Goal: Find specific page/section: Find specific page/section

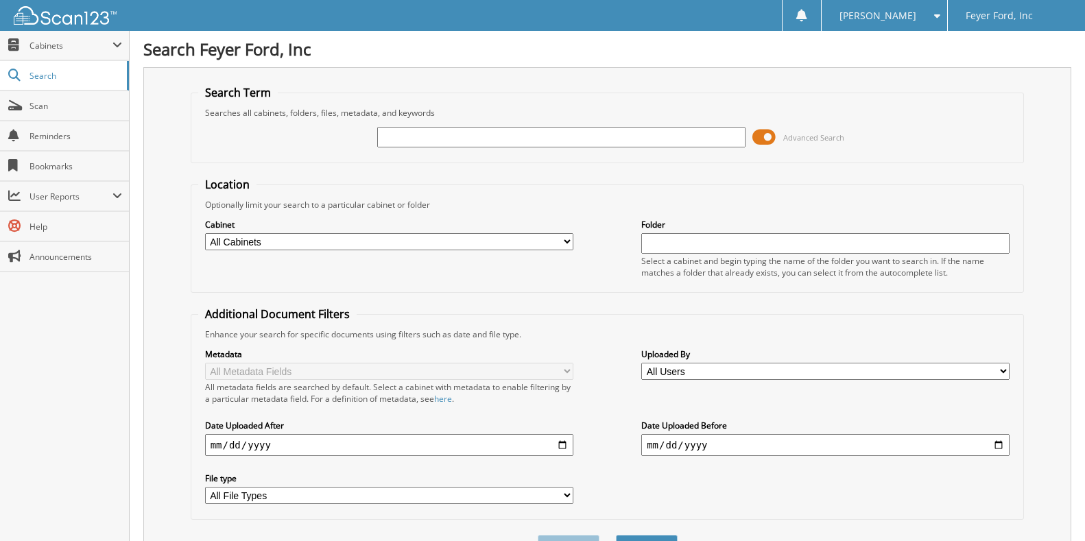
click at [413, 140] on input "text" at bounding box center [561, 137] width 368 height 21
type input "[PERSON_NAME]"
click at [616, 535] on button "Search" at bounding box center [647, 547] width 62 height 25
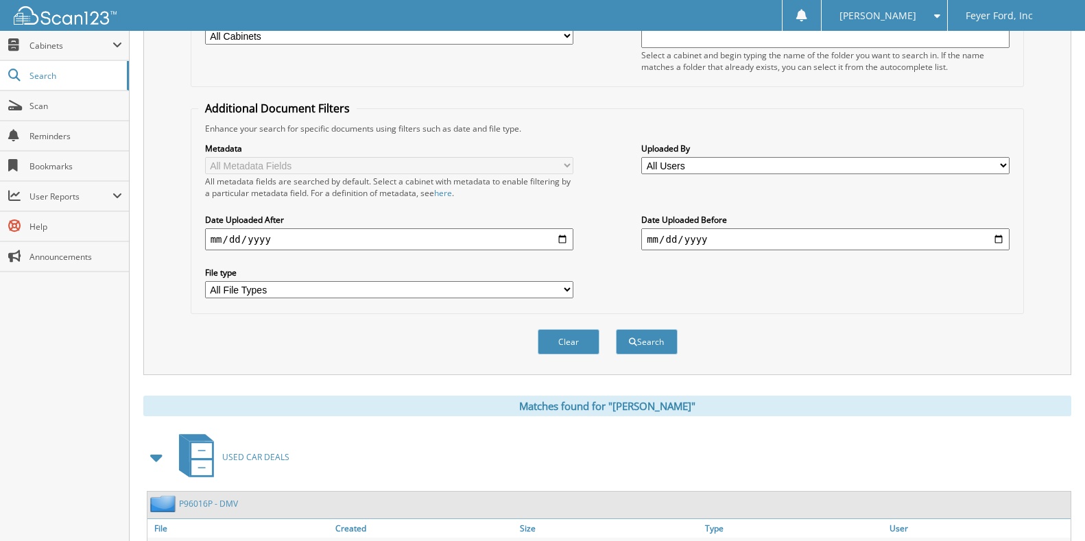
scroll to position [411, 0]
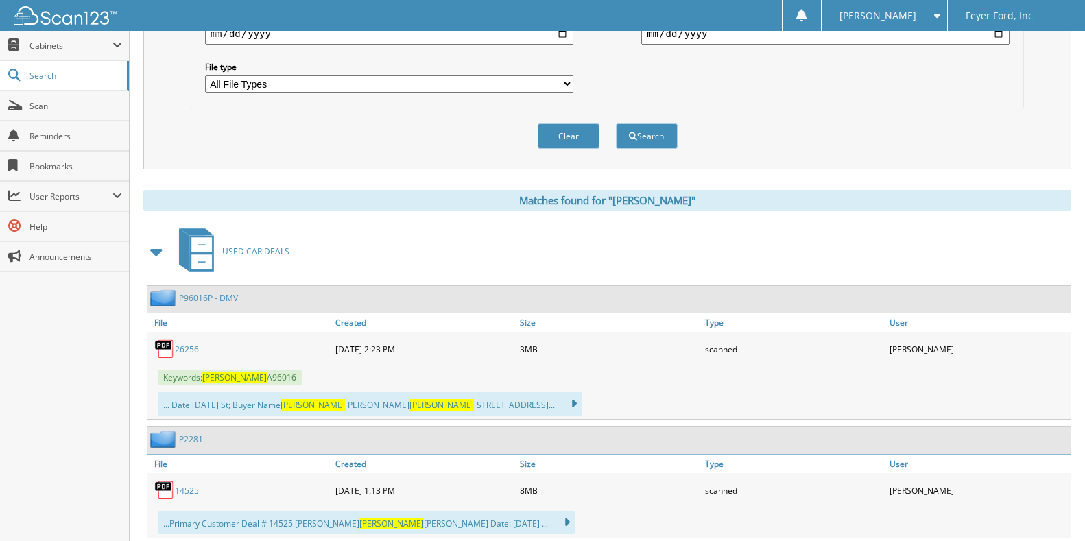
click at [188, 349] on link "26256" at bounding box center [187, 350] width 24 height 12
click at [80, 37] on span "Cabinets" at bounding box center [64, 45] width 129 height 29
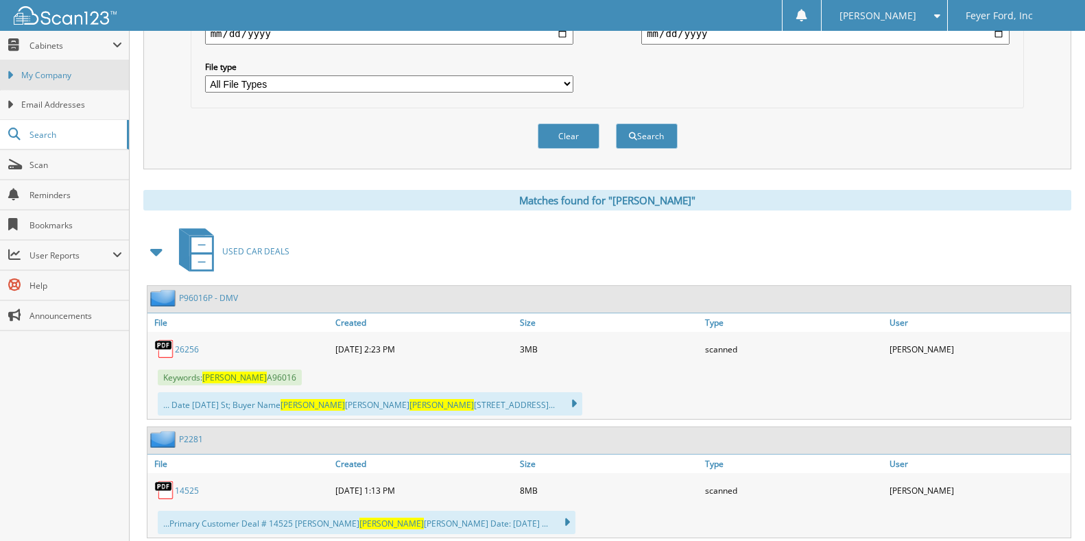
click at [61, 82] on link "My Company" at bounding box center [64, 74] width 129 height 29
